Goal: Task Accomplishment & Management: Manage account settings

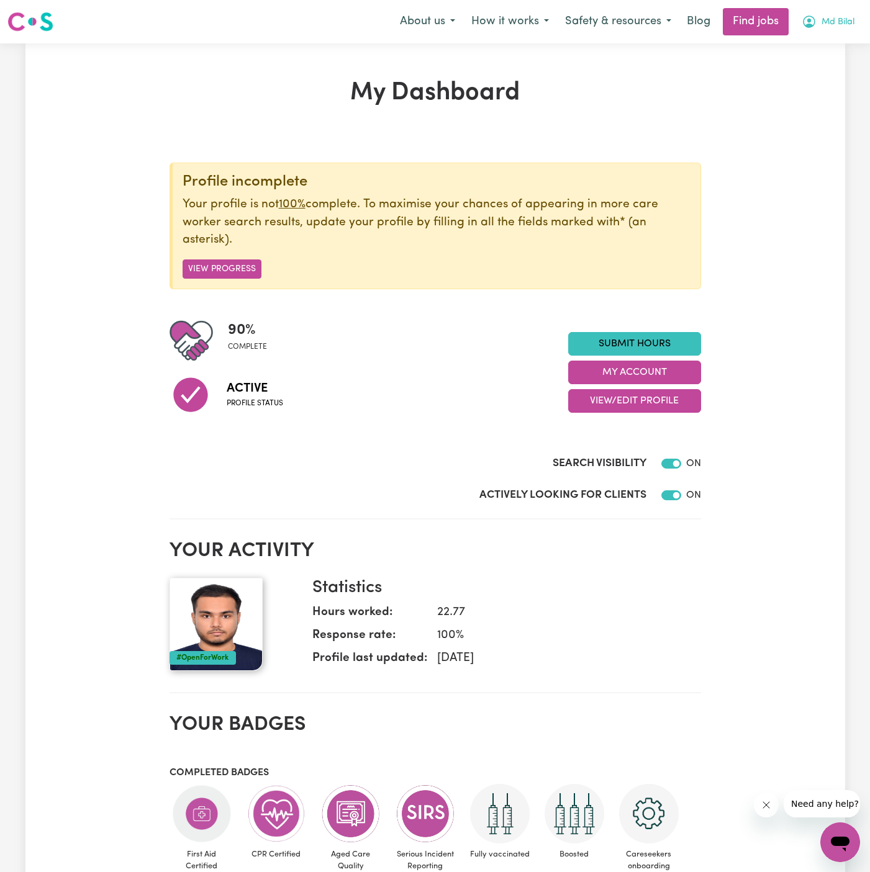
click at [834, 22] on span "Md Bilal" at bounding box center [837, 23] width 33 height 14
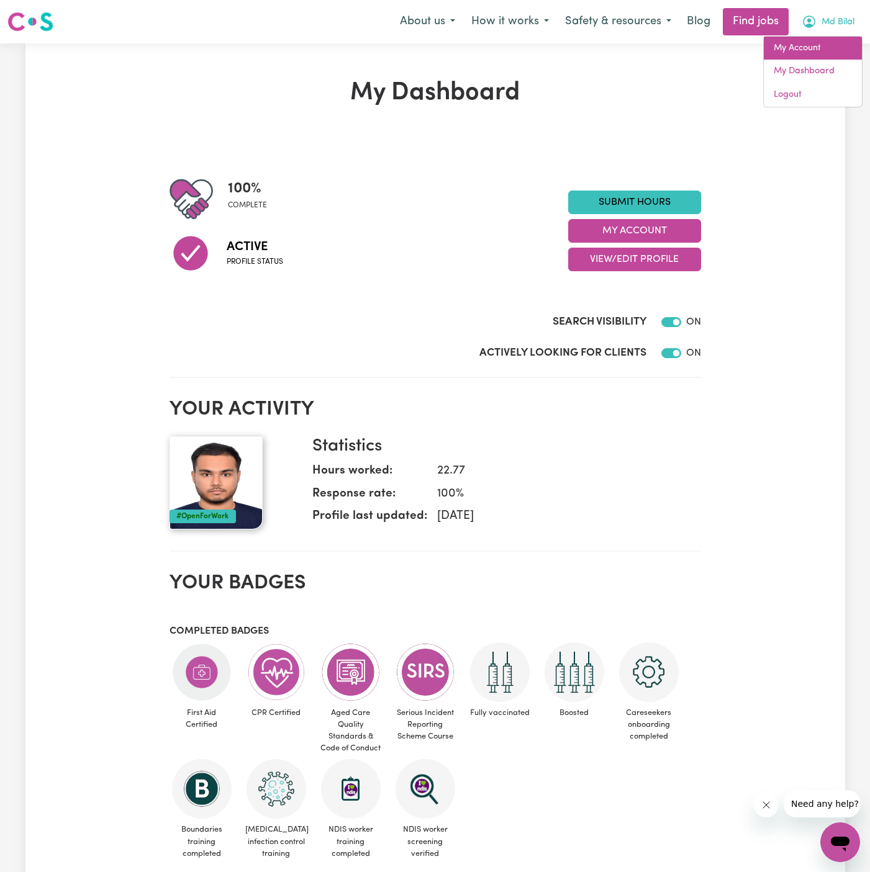
click at [836, 45] on link "My Account" at bounding box center [812, 49] width 98 height 24
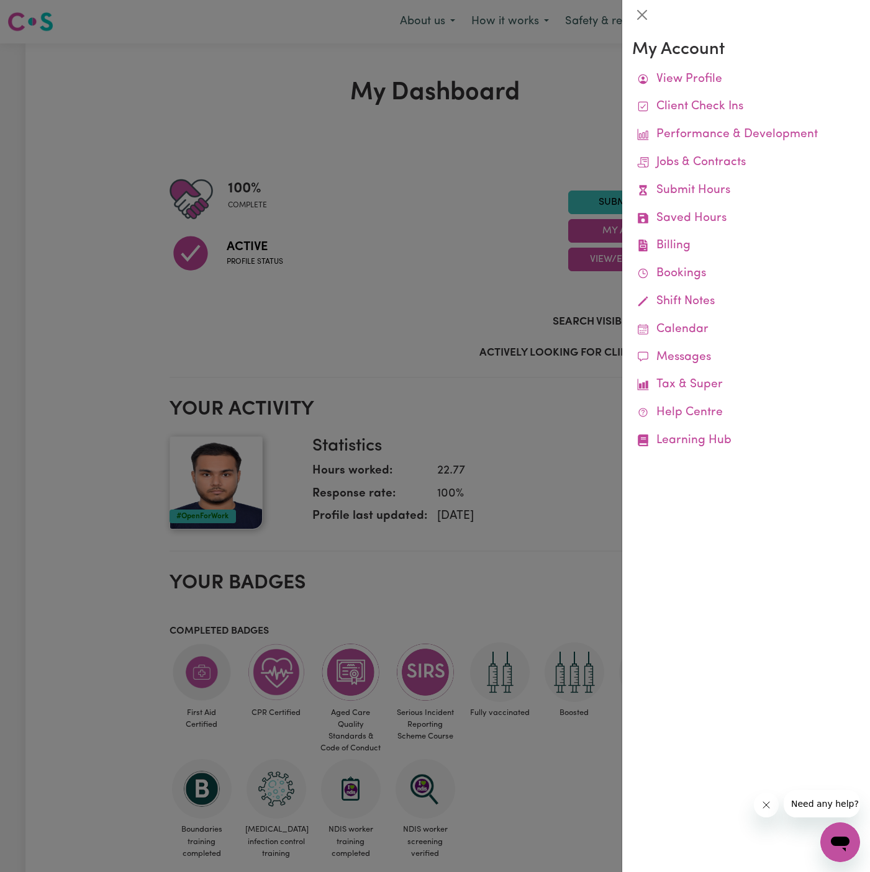
click at [340, 160] on div at bounding box center [435, 436] width 870 height 872
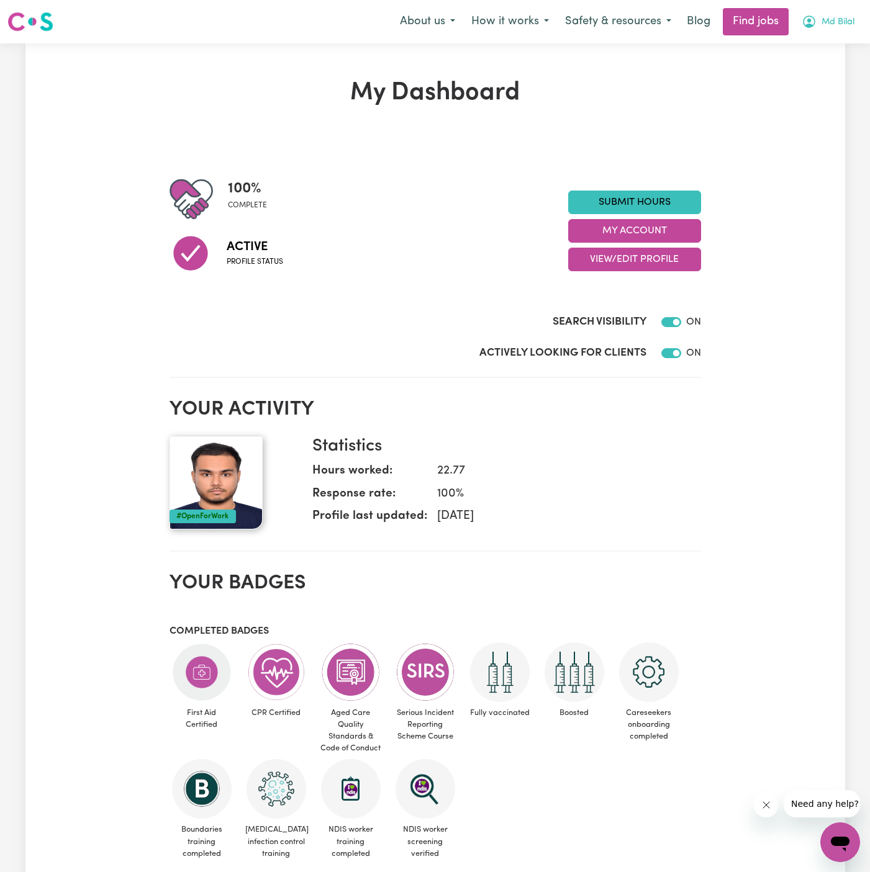
click at [835, 17] on span "Md Bilal" at bounding box center [837, 23] width 33 height 14
click at [817, 46] on link "My Account" at bounding box center [812, 49] width 98 height 24
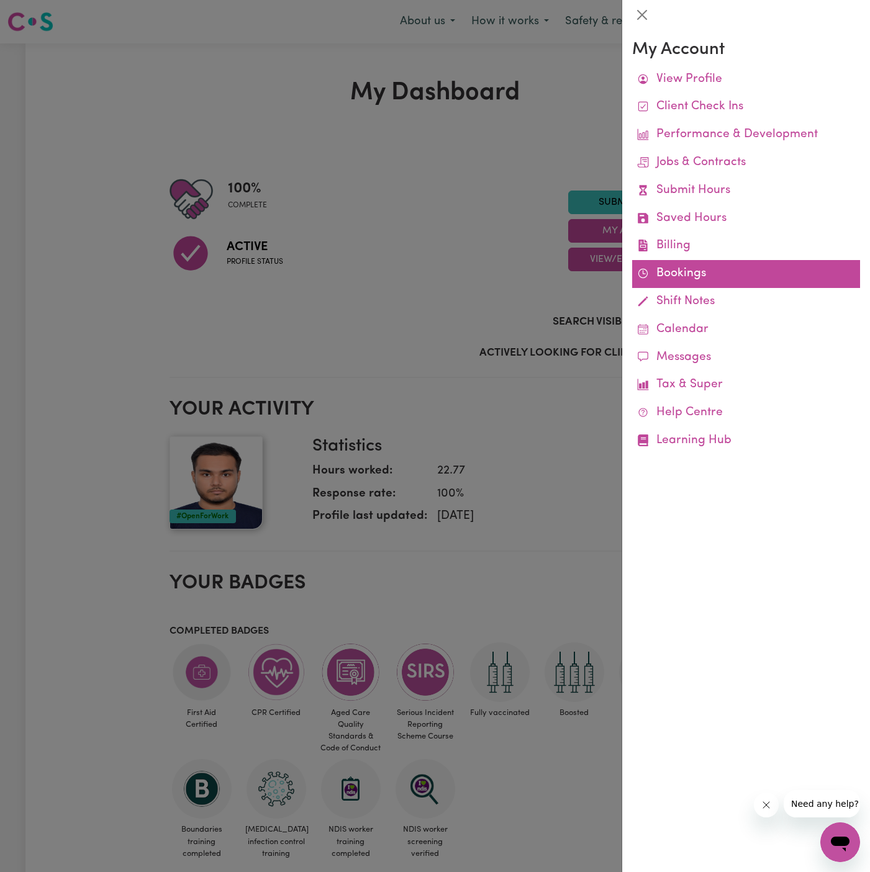
click at [681, 276] on link "Bookings" at bounding box center [746, 274] width 228 height 28
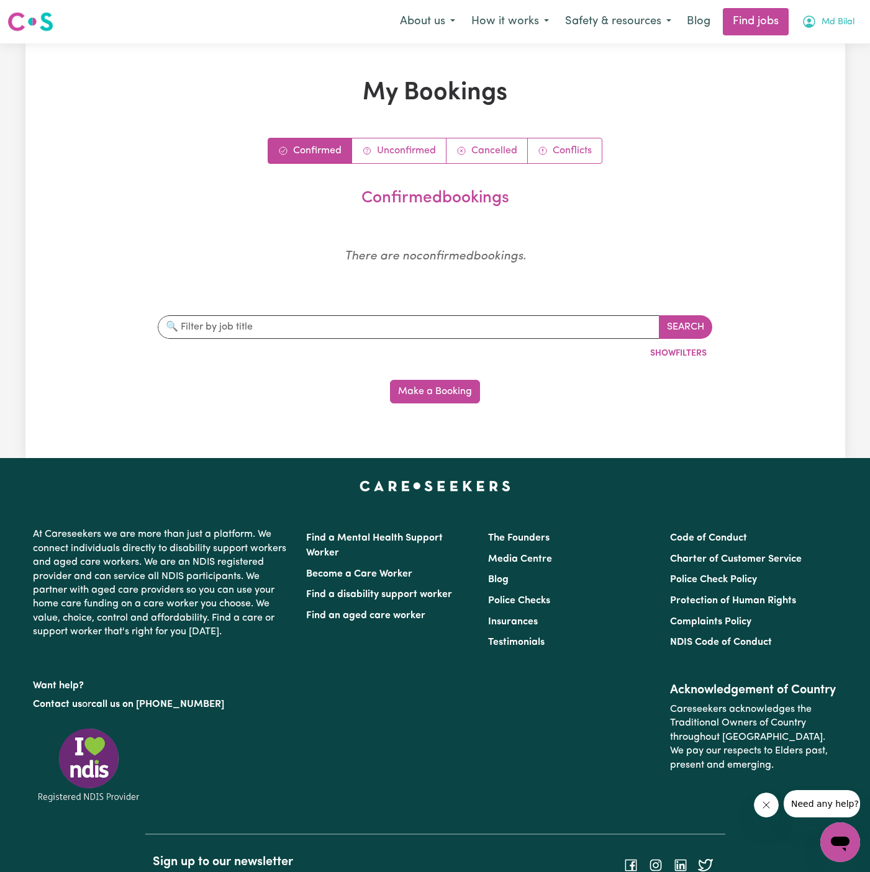
click at [847, 27] on span "Md Bilal" at bounding box center [837, 23] width 33 height 14
click at [827, 48] on link "My Account" at bounding box center [812, 49] width 98 height 24
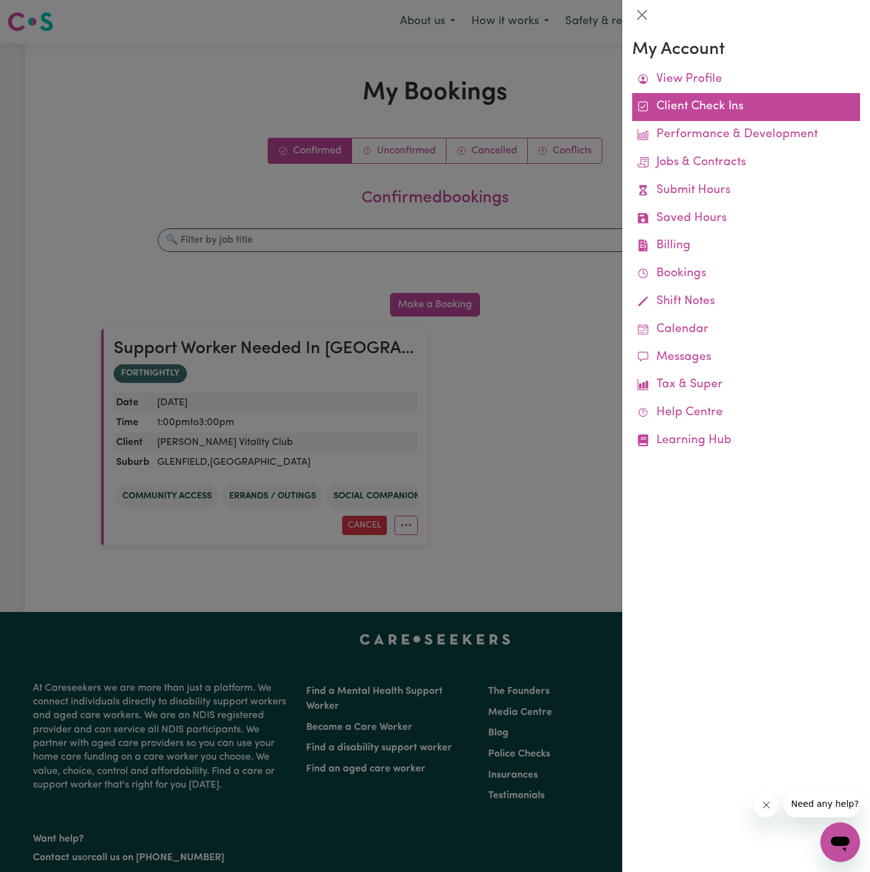
click at [741, 104] on link "Client Check Ins" at bounding box center [746, 107] width 228 height 28
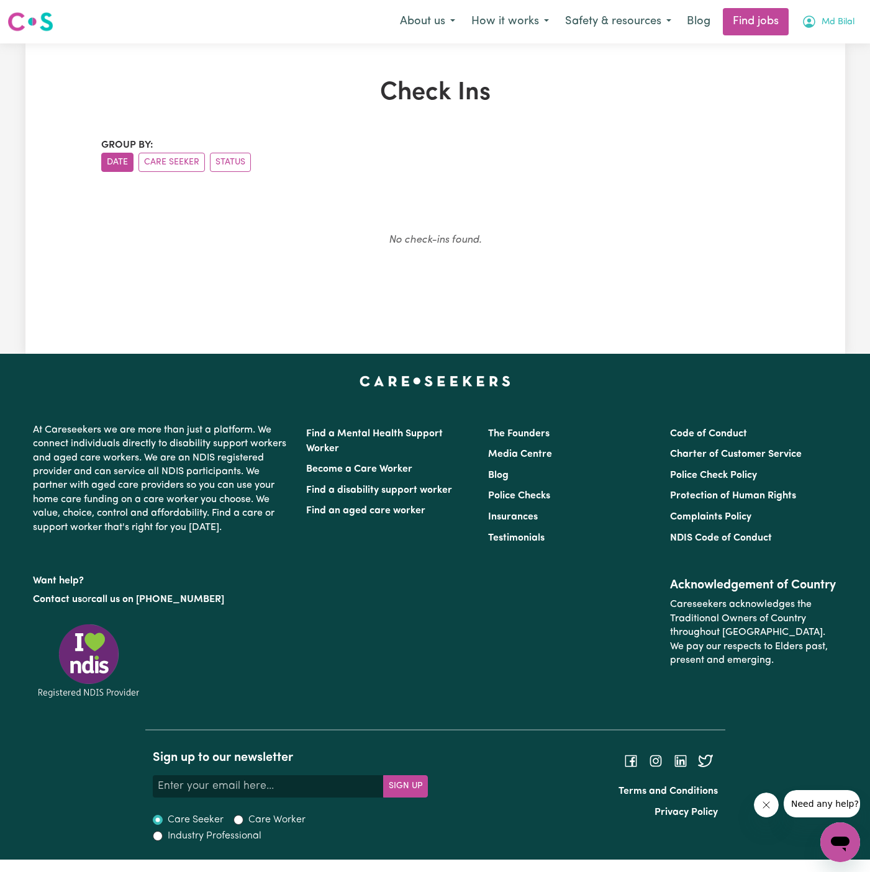
click at [827, 17] on span "Md Bilal" at bounding box center [837, 23] width 33 height 14
click at [806, 44] on link "My Account" at bounding box center [812, 49] width 98 height 24
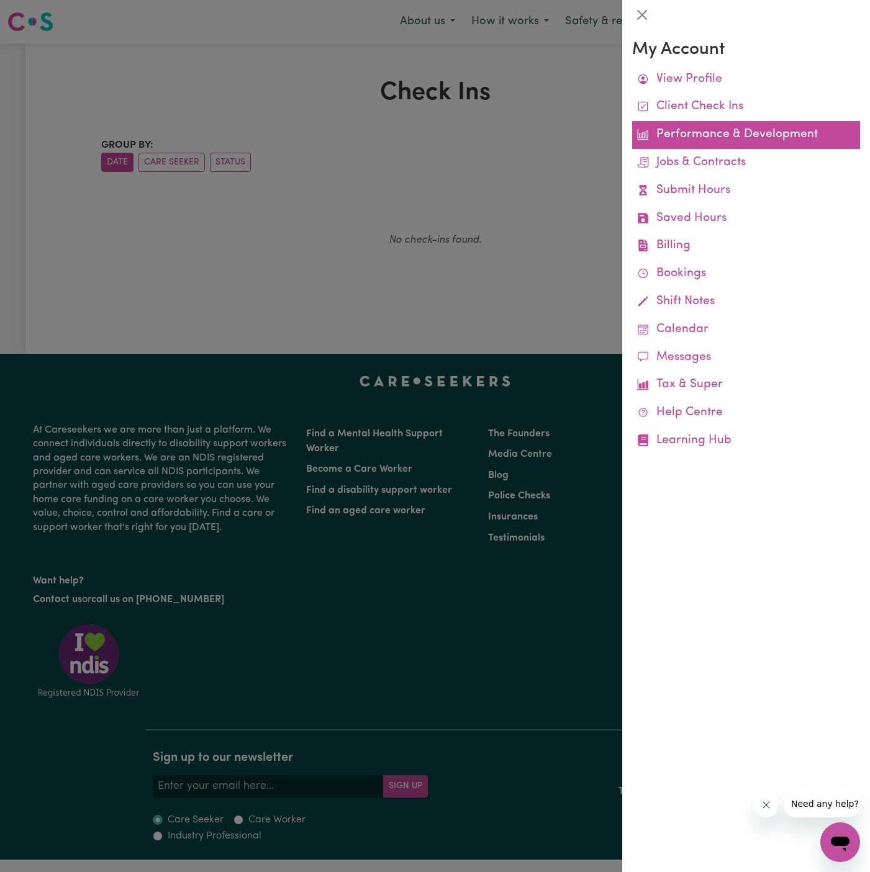
click at [714, 148] on link "Performance & Development" at bounding box center [746, 135] width 228 height 28
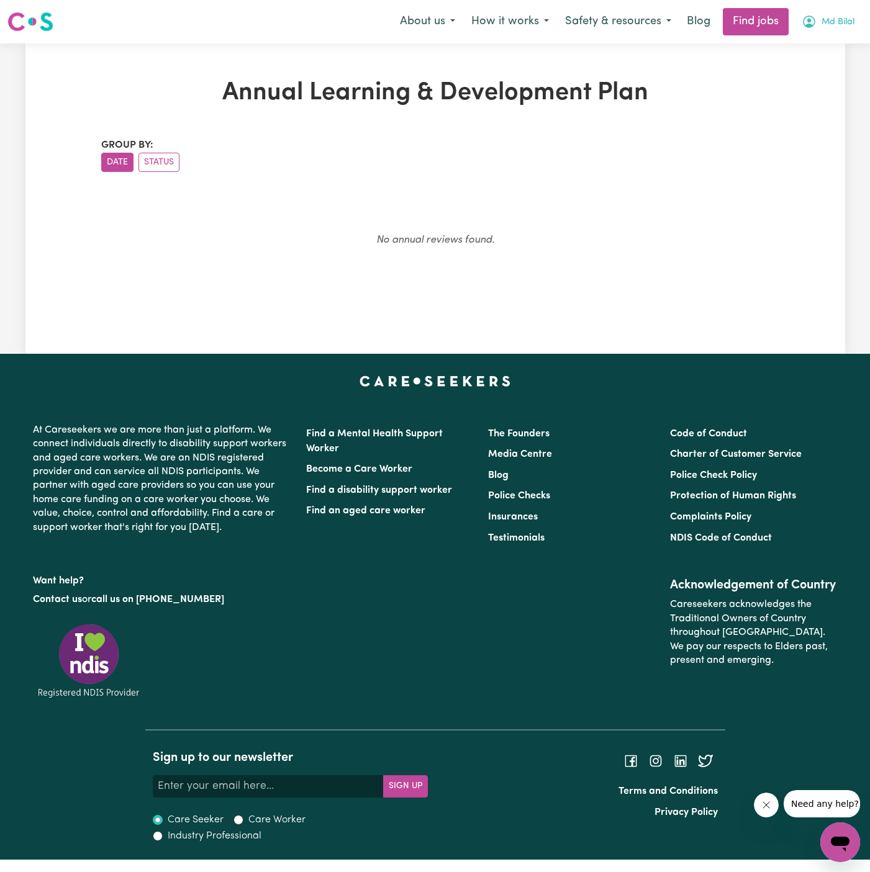
click at [829, 21] on span "Md Bilal" at bounding box center [837, 23] width 33 height 14
click at [801, 52] on link "My Account" at bounding box center [812, 49] width 98 height 24
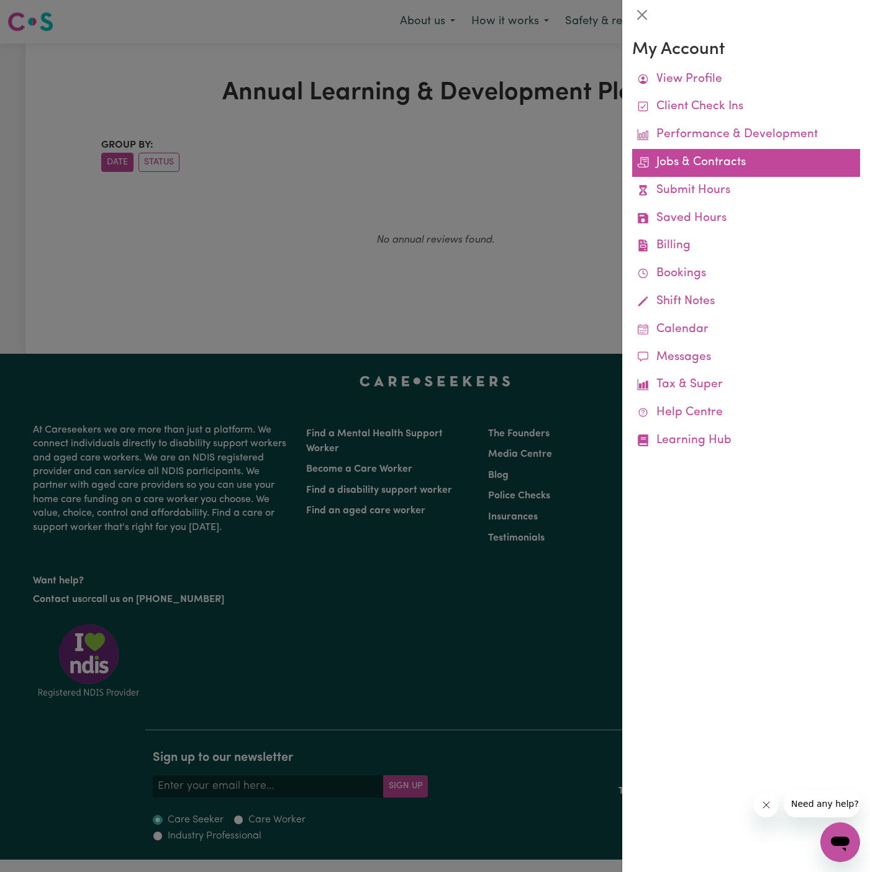
click at [727, 160] on link "Jobs & Contracts" at bounding box center [746, 163] width 228 height 28
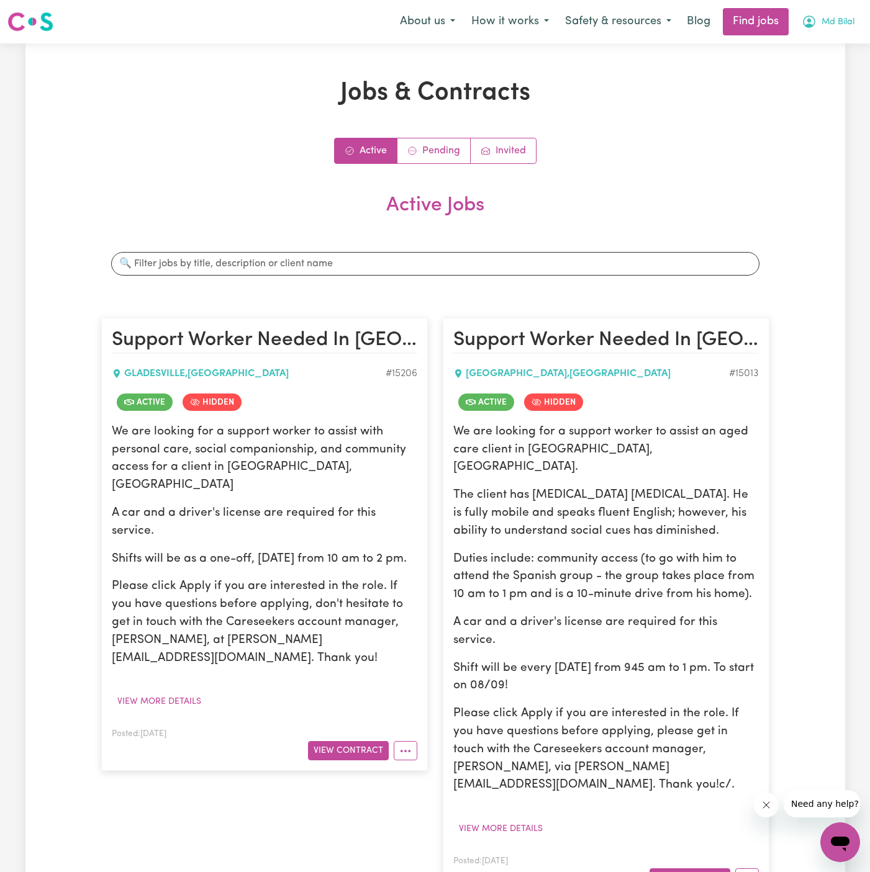
click at [832, 22] on span "Md Bilal" at bounding box center [837, 23] width 33 height 14
click at [832, 42] on link "My Account" at bounding box center [812, 49] width 98 height 24
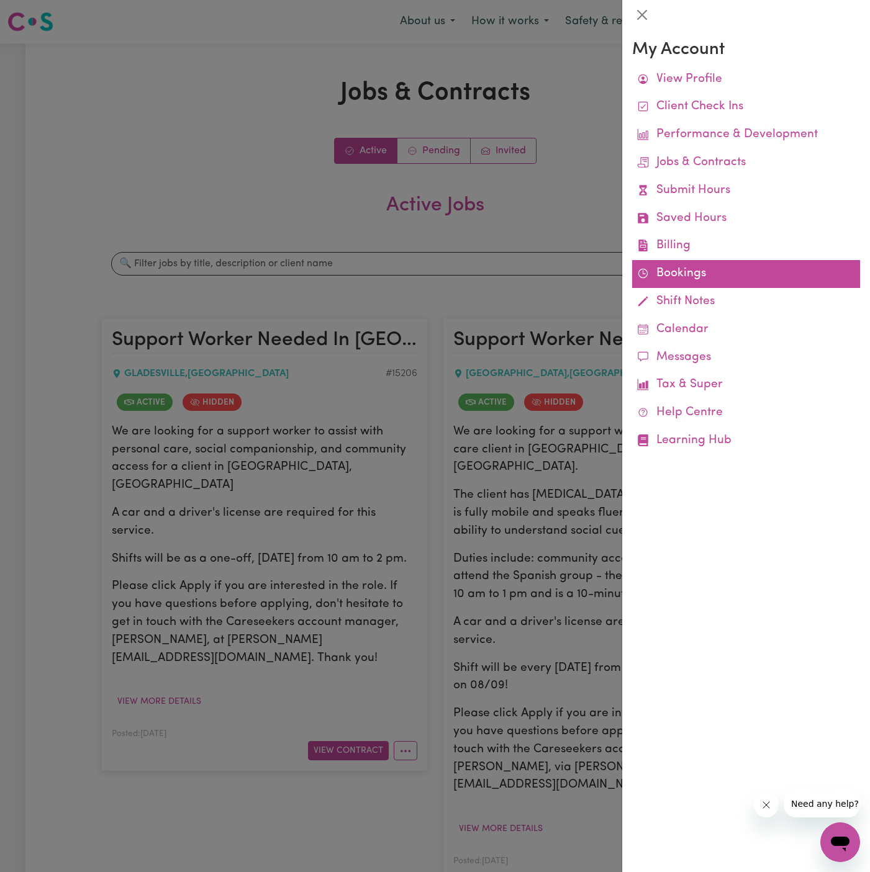
click at [673, 267] on link "Bookings" at bounding box center [746, 274] width 228 height 28
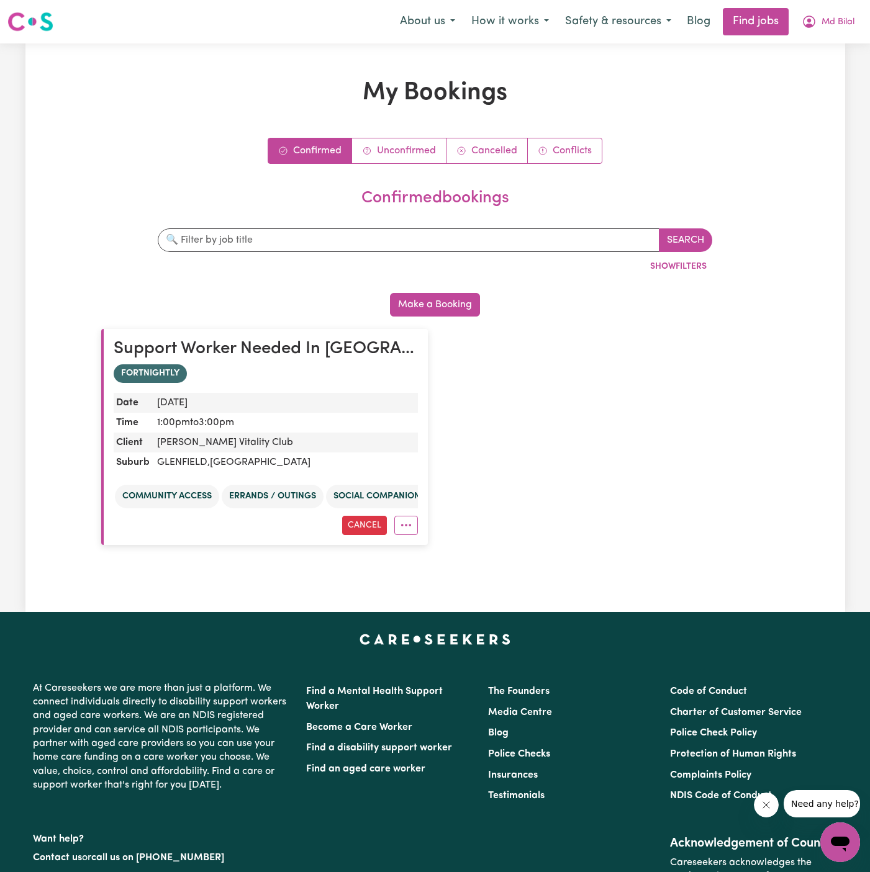
click at [207, 442] on dd "[PERSON_NAME] Vitality Club" at bounding box center [285, 443] width 266 height 20
copy dd "[PERSON_NAME] Vitality Club"
click at [367, 524] on button "Cancel" at bounding box center [364, 525] width 45 height 19
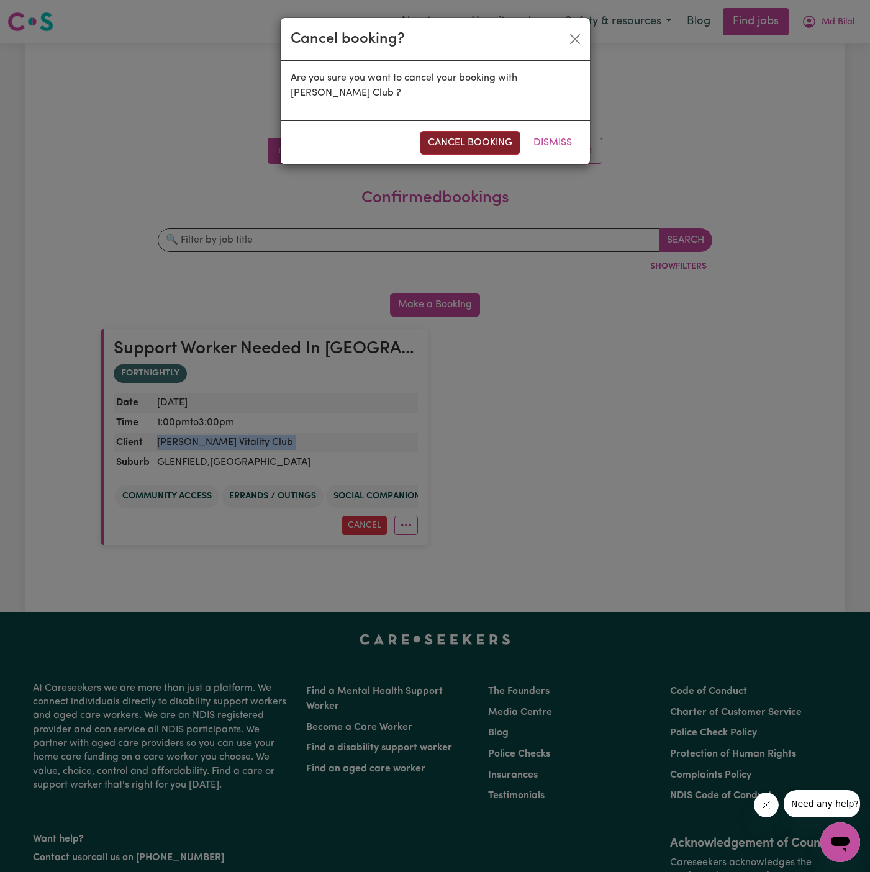
click at [484, 140] on button "cancel booking" at bounding box center [470, 143] width 101 height 24
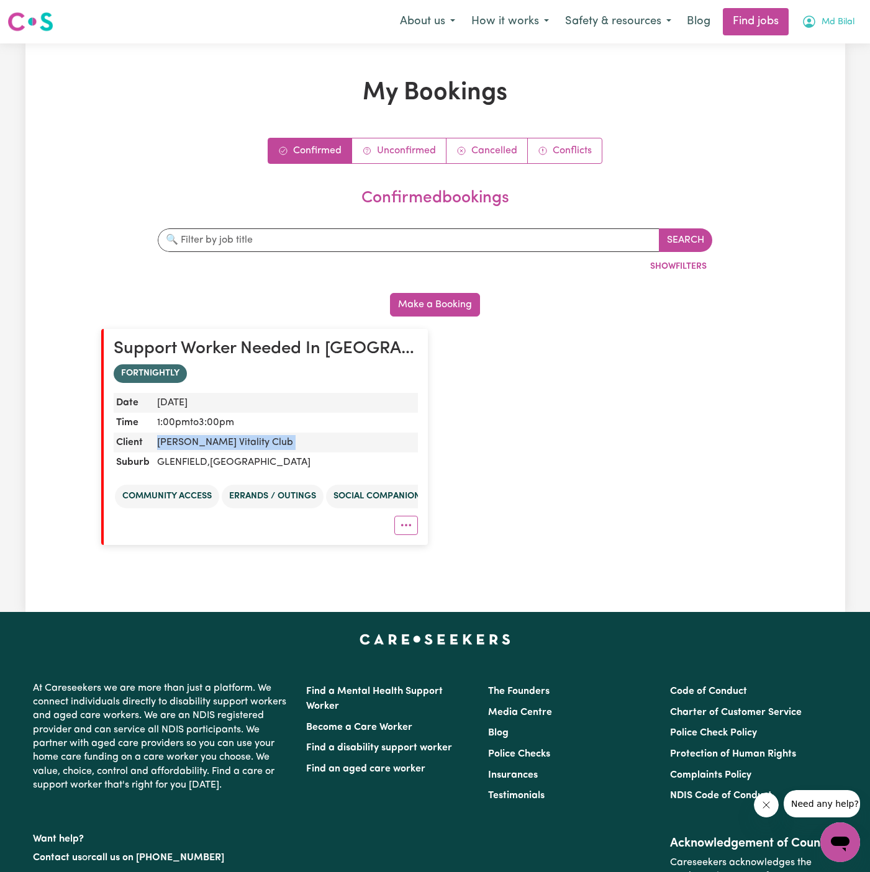
click at [841, 20] on span "Md Bilal" at bounding box center [837, 23] width 33 height 14
click at [829, 84] on link "Logout" at bounding box center [812, 95] width 98 height 24
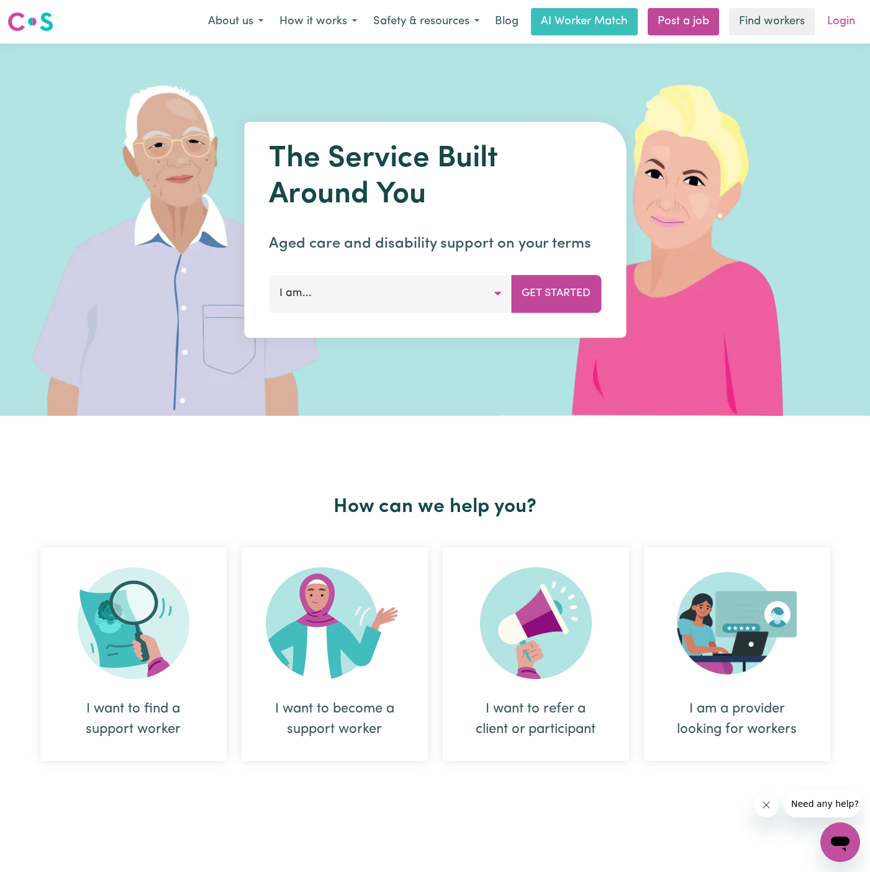
click at [842, 18] on link "Login" at bounding box center [840, 21] width 43 height 27
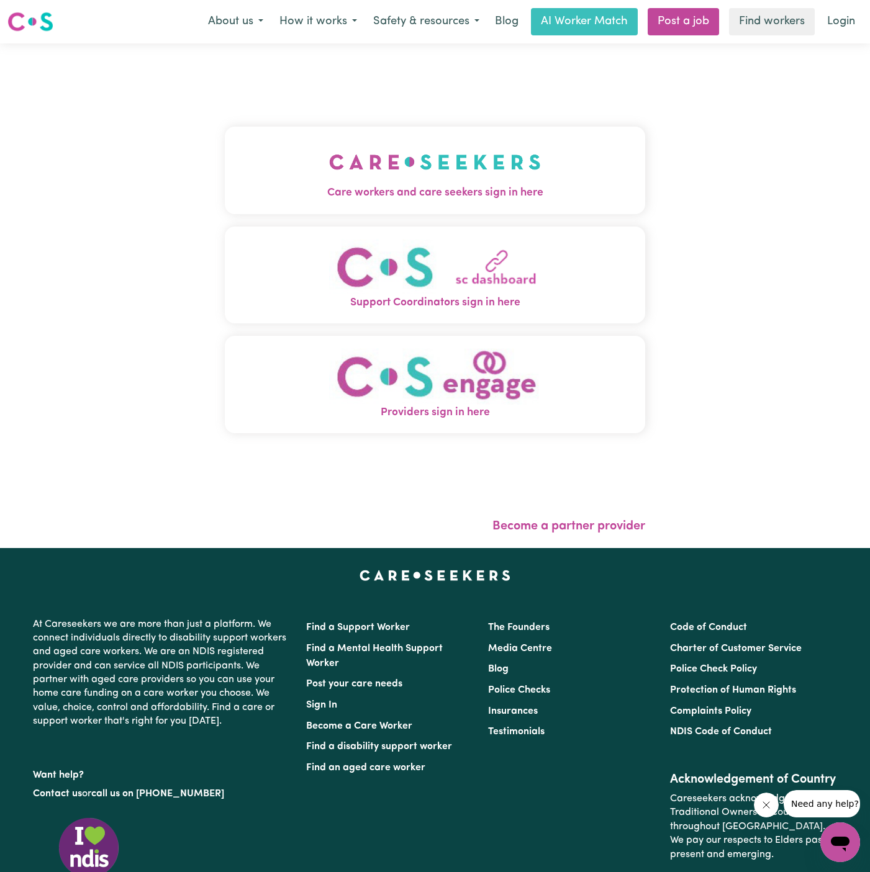
click at [467, 163] on img "Care workers and care seekers sign in here" at bounding box center [435, 162] width 212 height 46
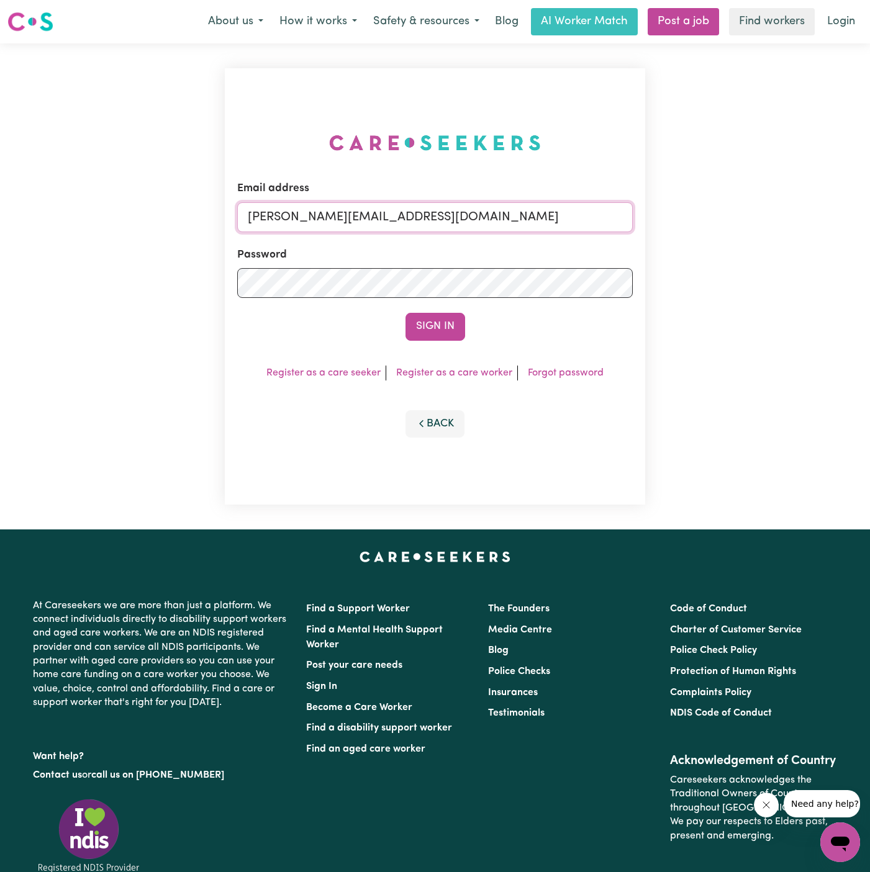
click at [448, 227] on input "[PERSON_NAME][EMAIL_ADDRESS][DOMAIN_NAME]" at bounding box center [434, 217] width 395 height 30
drag, startPoint x: 312, startPoint y: 218, endPoint x: 707, endPoint y: 217, distance: 395.4
click at [707, 217] on div "Email address superuser~[EMAIL_ADDRESS][DOMAIN_NAME] Password Sign In Register …" at bounding box center [435, 286] width 870 height 486
type input "[EMAIL_ADDRESS][DOMAIN_NAME]"
click at [445, 326] on button "Sign In" at bounding box center [435, 326] width 60 height 27
